Goal: Transaction & Acquisition: Purchase product/service

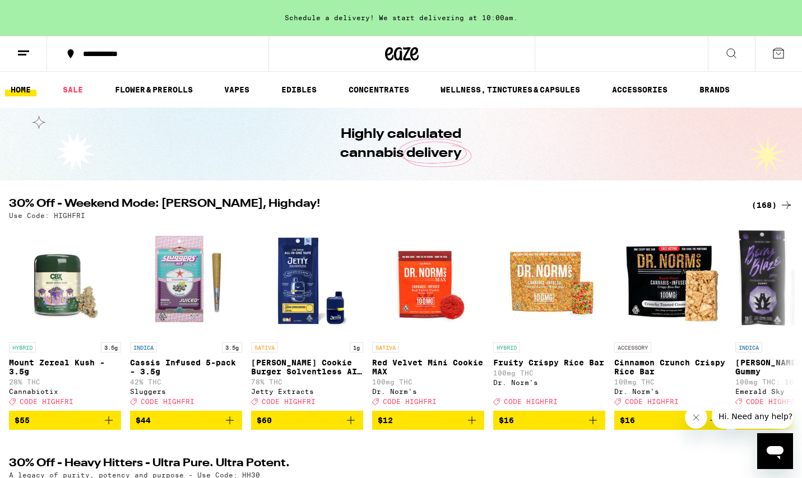
click at [755, 202] on div "(168)" at bounding box center [772, 204] width 41 height 13
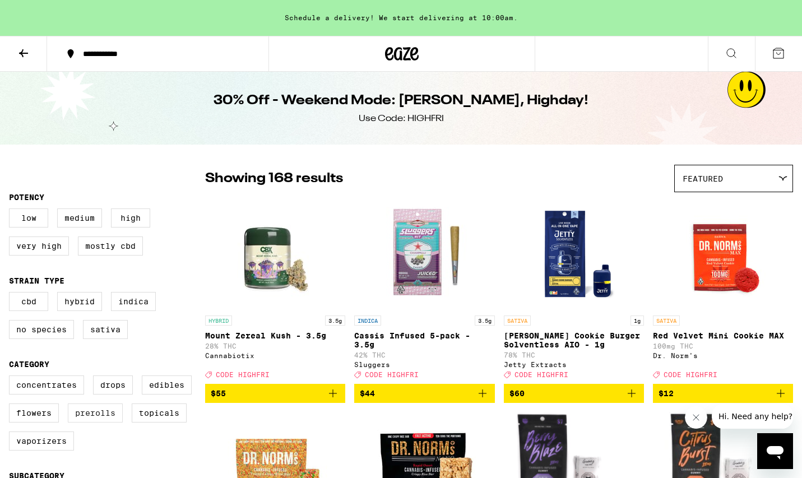
click at [98, 423] on label "Prerolls" at bounding box center [95, 413] width 55 height 19
click at [12, 378] on input "Prerolls" at bounding box center [11, 377] width 1 height 1
checkbox input "true"
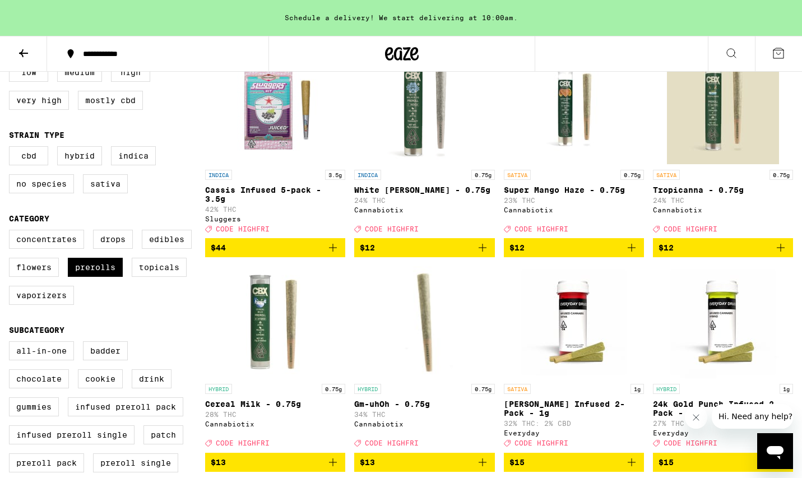
scroll to position [125, 0]
